Goal: Information Seeking & Learning: Compare options

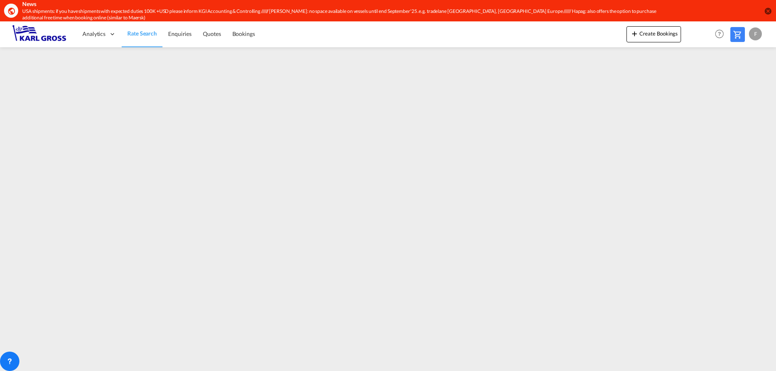
click at [769, 10] on md-icon "icon-close-circle" at bounding box center [767, 11] width 8 height 8
